Goal: Find contact information: Find contact information

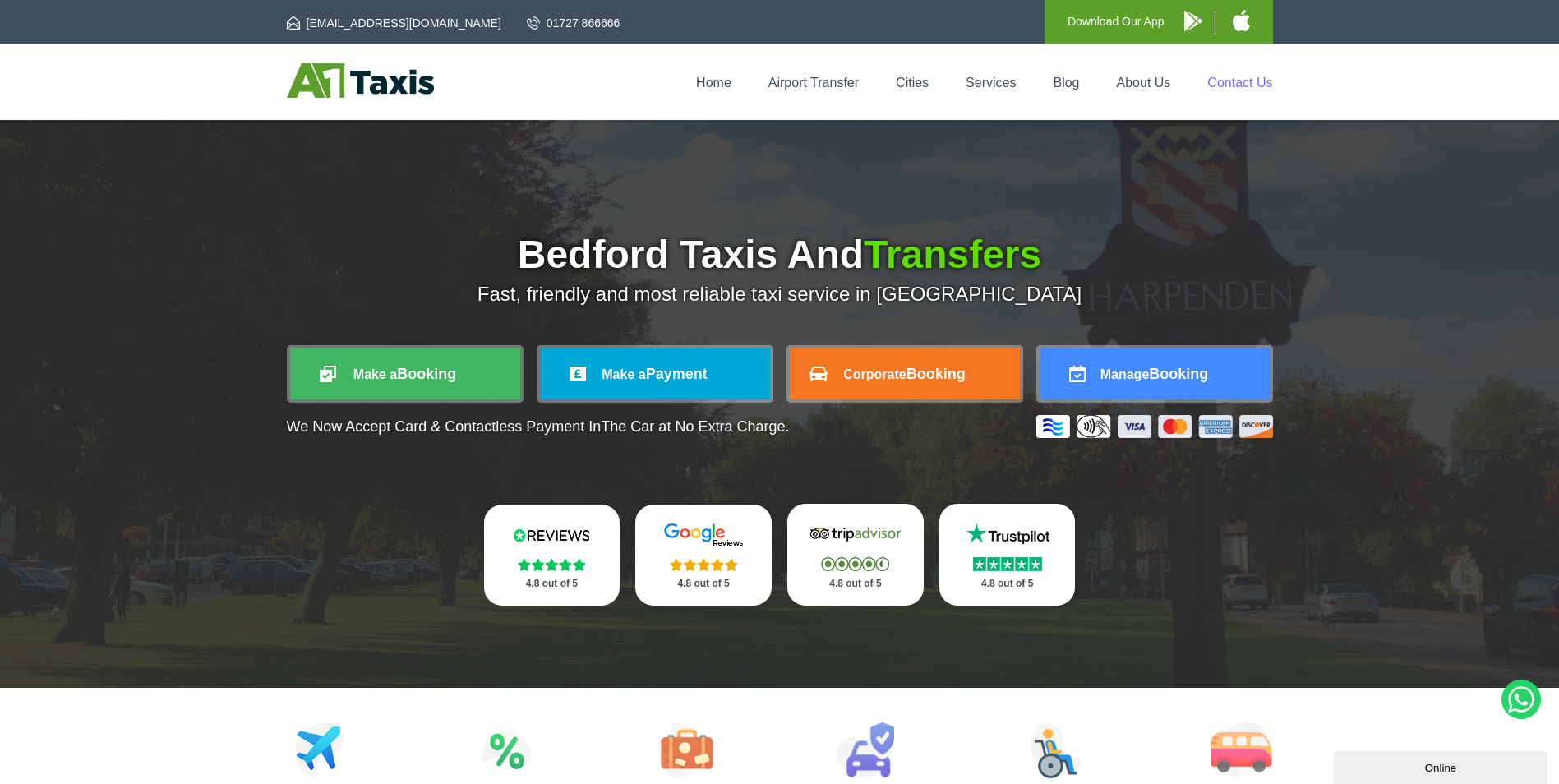
click at [1240, 76] on link "Contact Us" at bounding box center [1240, 82] width 64 height 14
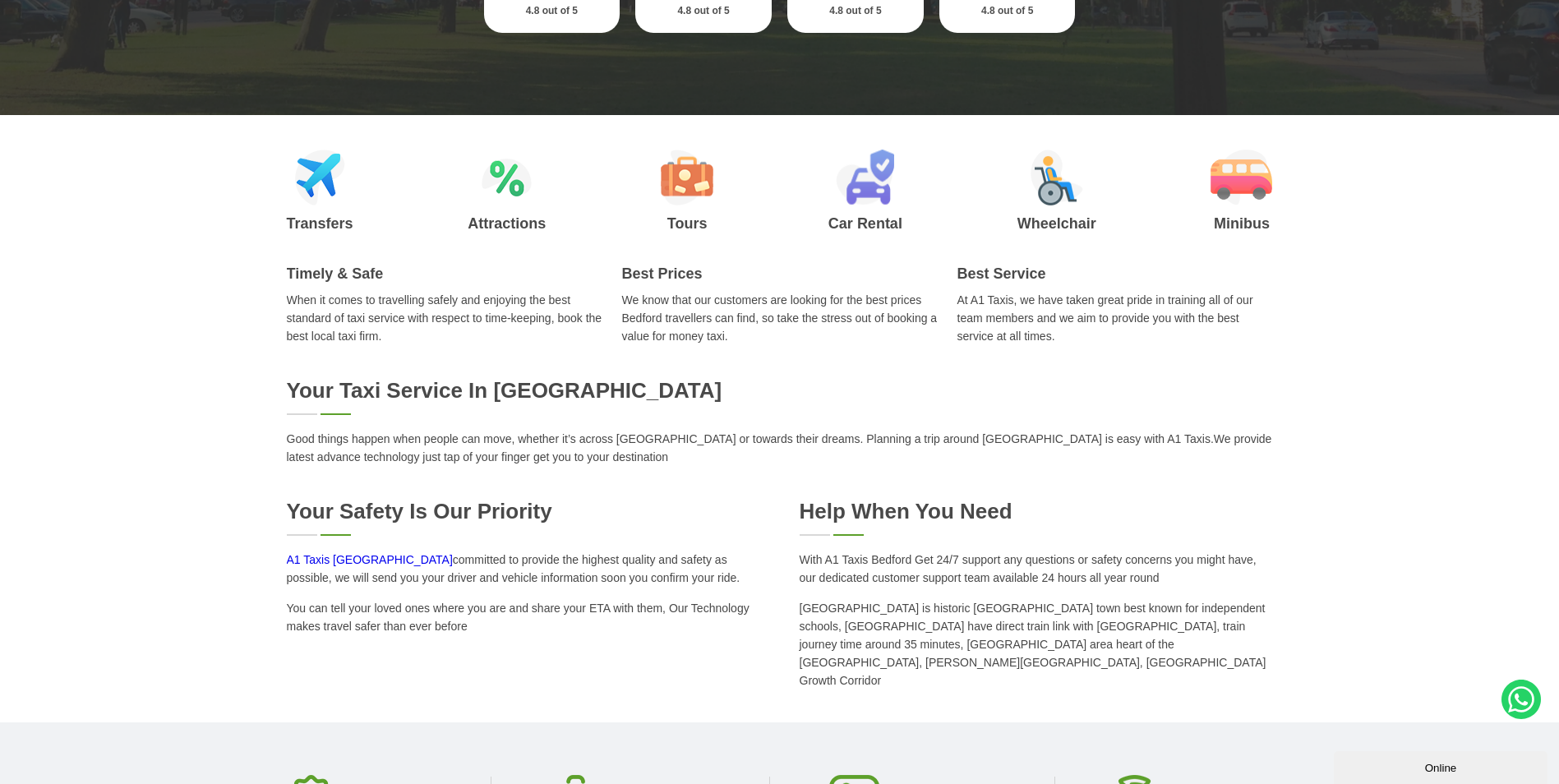
scroll to position [658, 0]
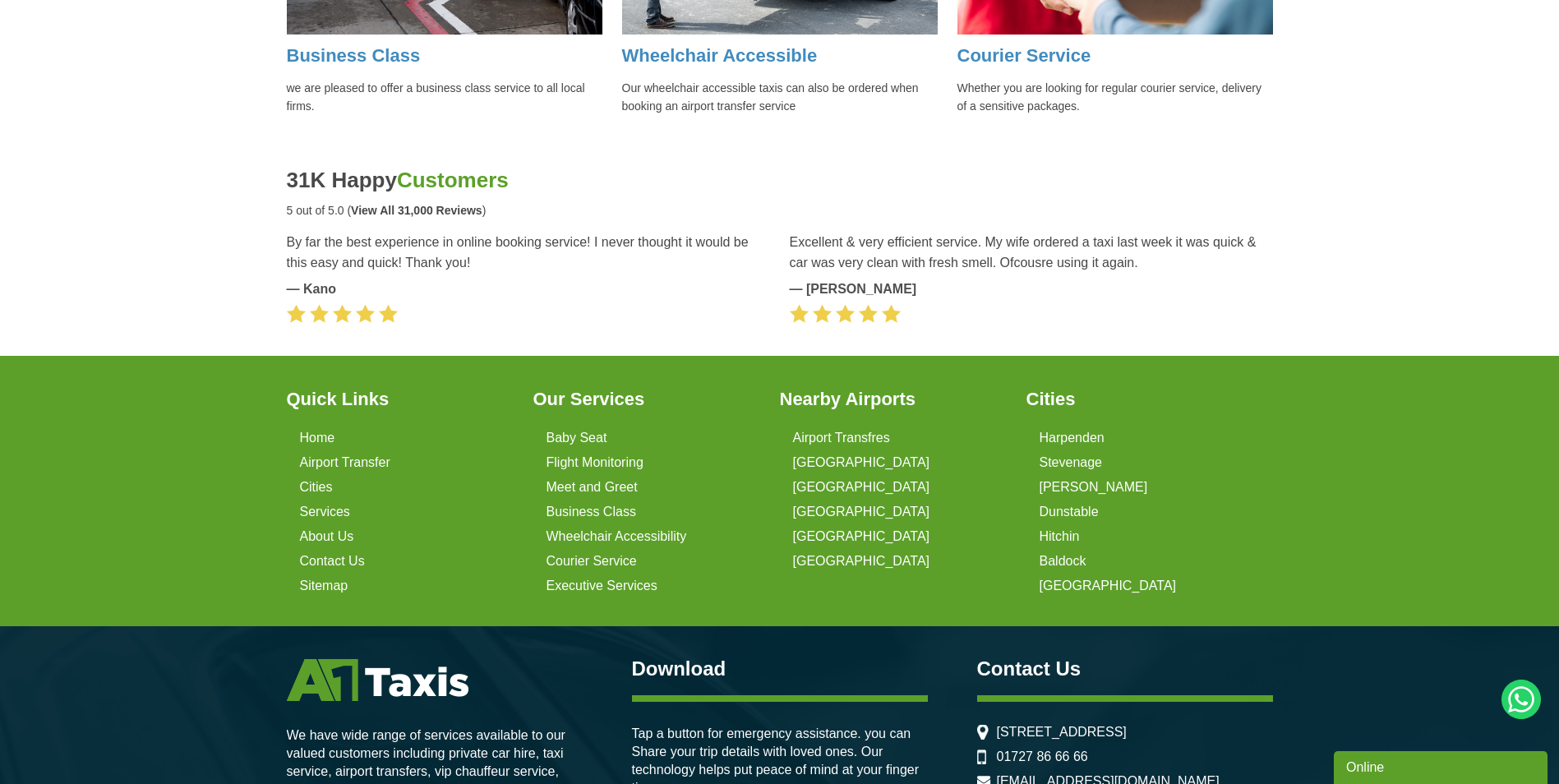
scroll to position [2137, 0]
